Goal: Information Seeking & Learning: Learn about a topic

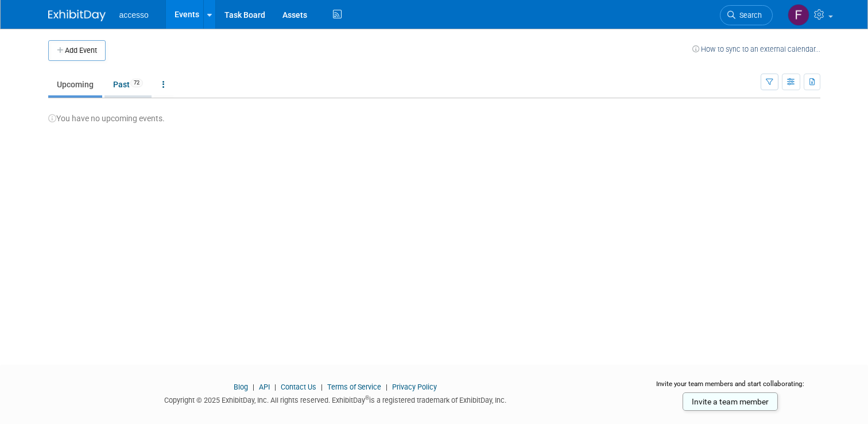
click at [126, 81] on link "Past 72" at bounding box center [127, 84] width 47 height 22
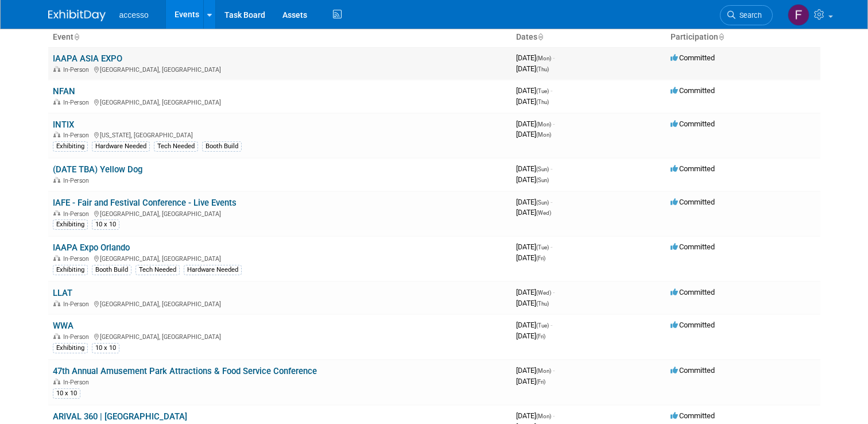
scroll to position [80, 0]
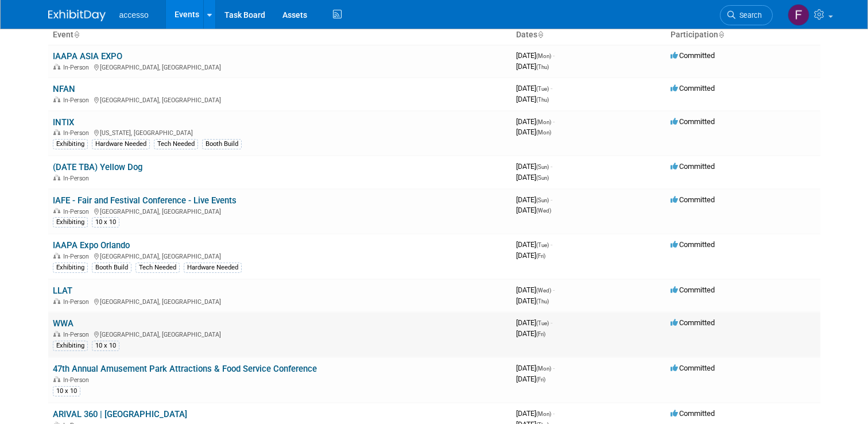
click at [65, 324] on link "WWA" at bounding box center [63, 323] width 21 height 10
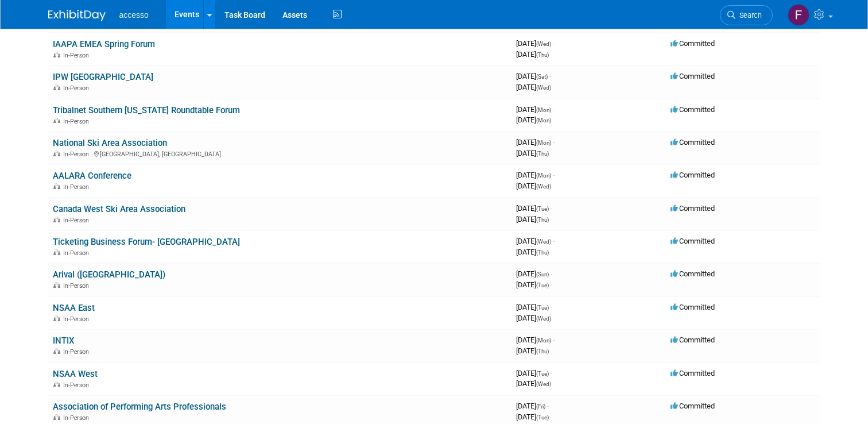
scroll to position [2342, 0]
click at [70, 274] on link "Arival ([GEOGRAPHIC_DATA])" at bounding box center [109, 274] width 113 height 10
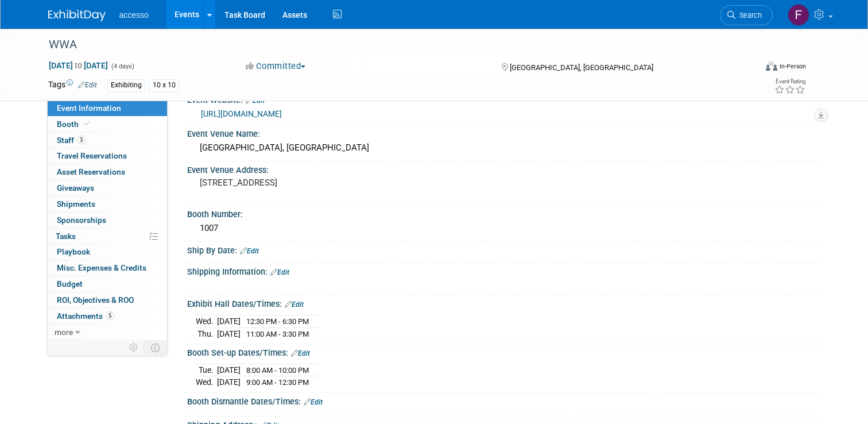
scroll to position [63, 0]
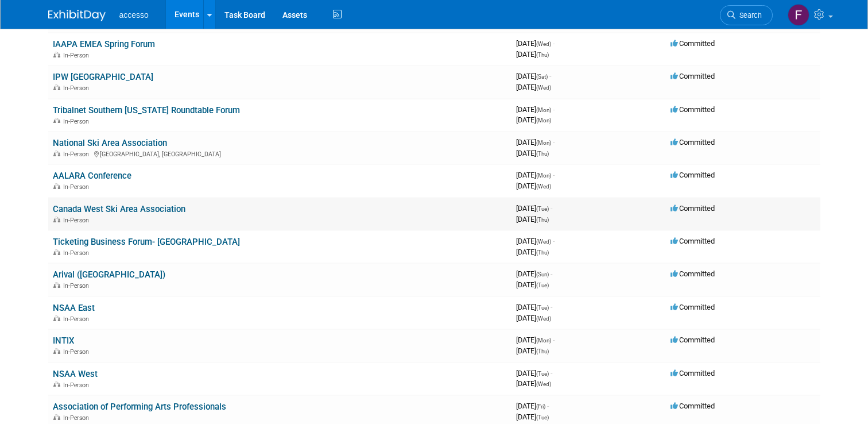
scroll to position [2342, 0]
click at [164, 240] on link "Ticketing Business Forum- [GEOGRAPHIC_DATA]" at bounding box center [146, 241] width 187 height 10
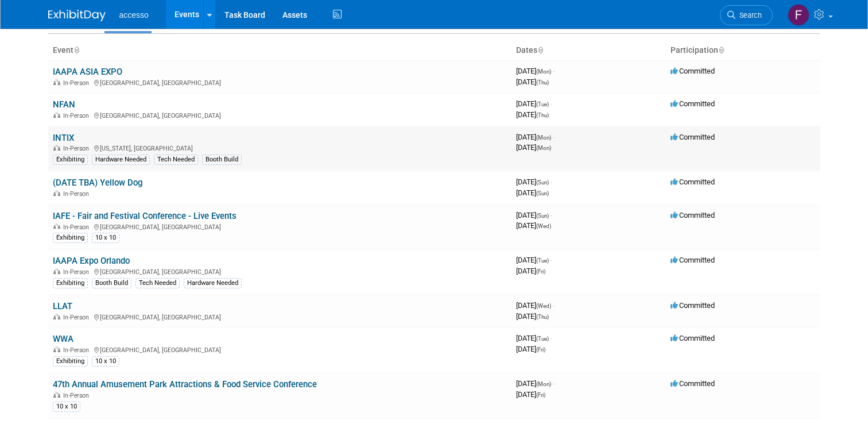
scroll to position [60, 0]
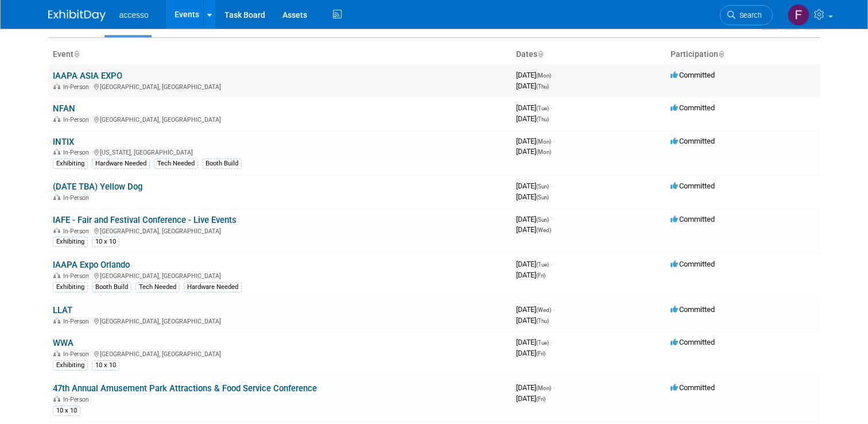
click at [95, 73] on link "IAAPA ASIA EXPO" at bounding box center [87, 76] width 69 height 10
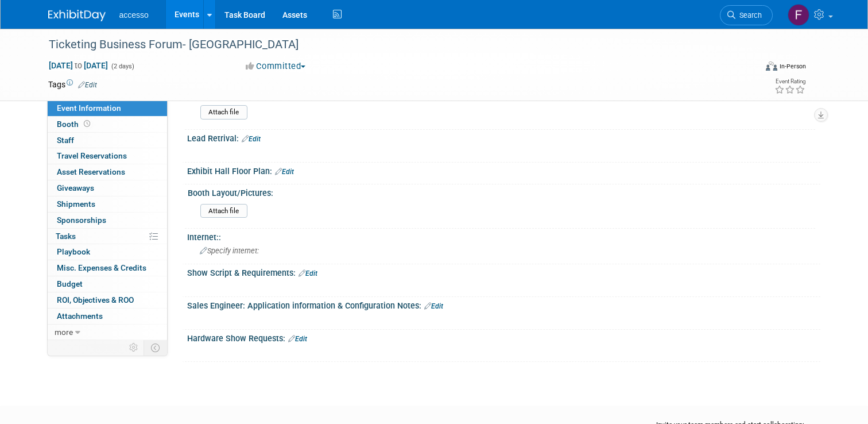
scroll to position [405, 0]
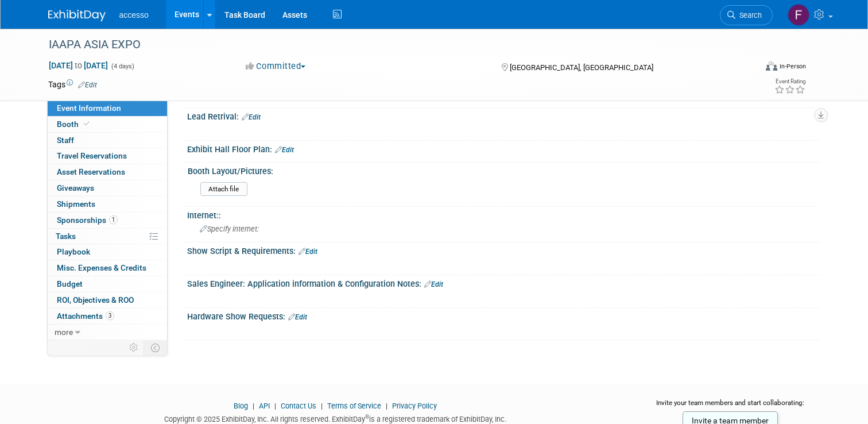
scroll to position [405, 0]
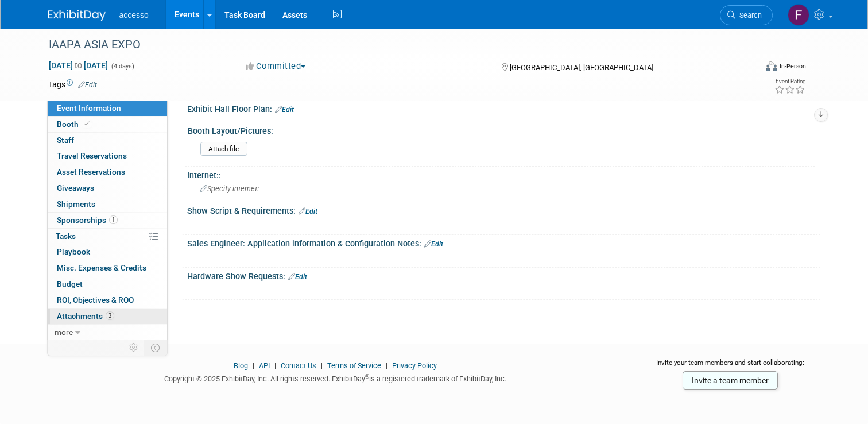
click at [85, 311] on span "Attachments 3" at bounding box center [85, 315] width 57 height 9
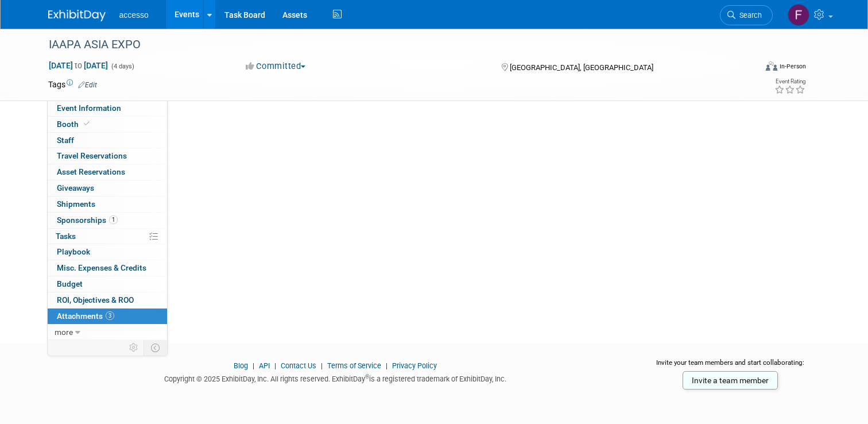
scroll to position [0, 0]
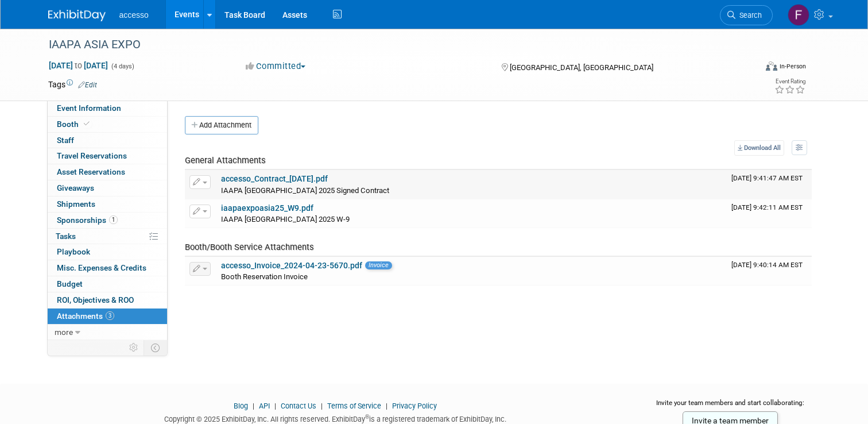
click at [285, 181] on link "accesso_Contract_2024-04-24.pdf" at bounding box center [274, 178] width 107 height 9
